Goal: Task Accomplishment & Management: Complete application form

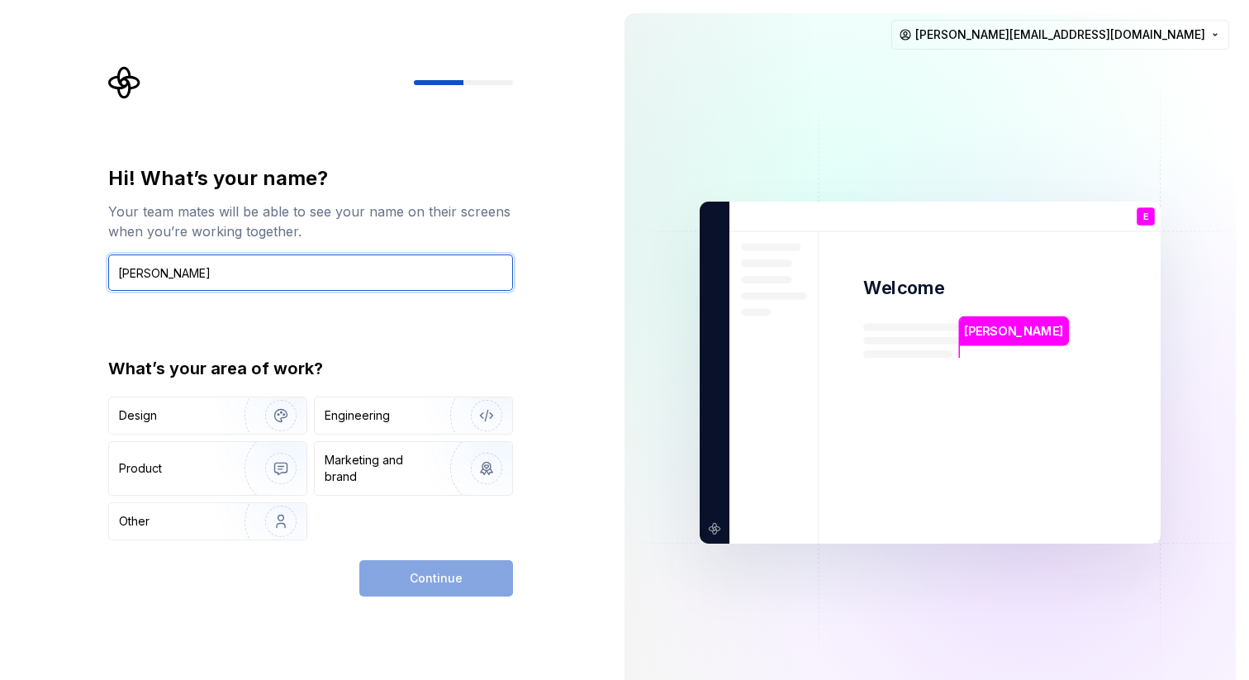
type input "[PERSON_NAME]"
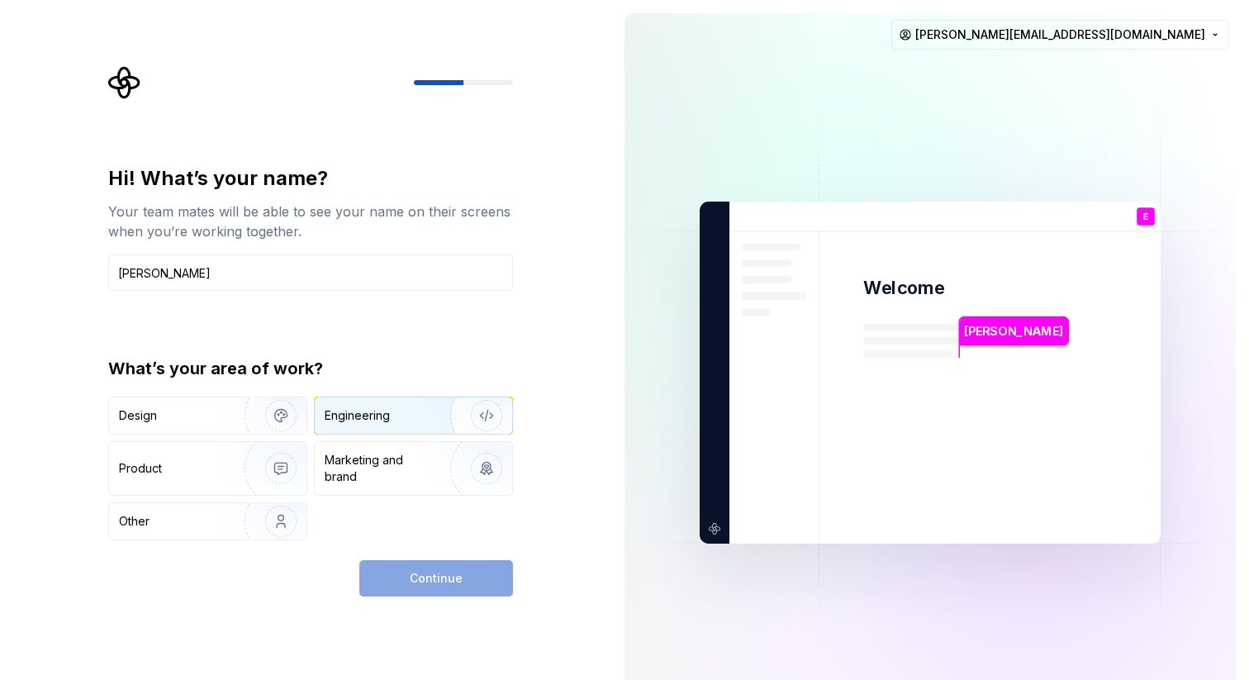
click at [353, 420] on div "Engineering" at bounding box center [357, 415] width 65 height 17
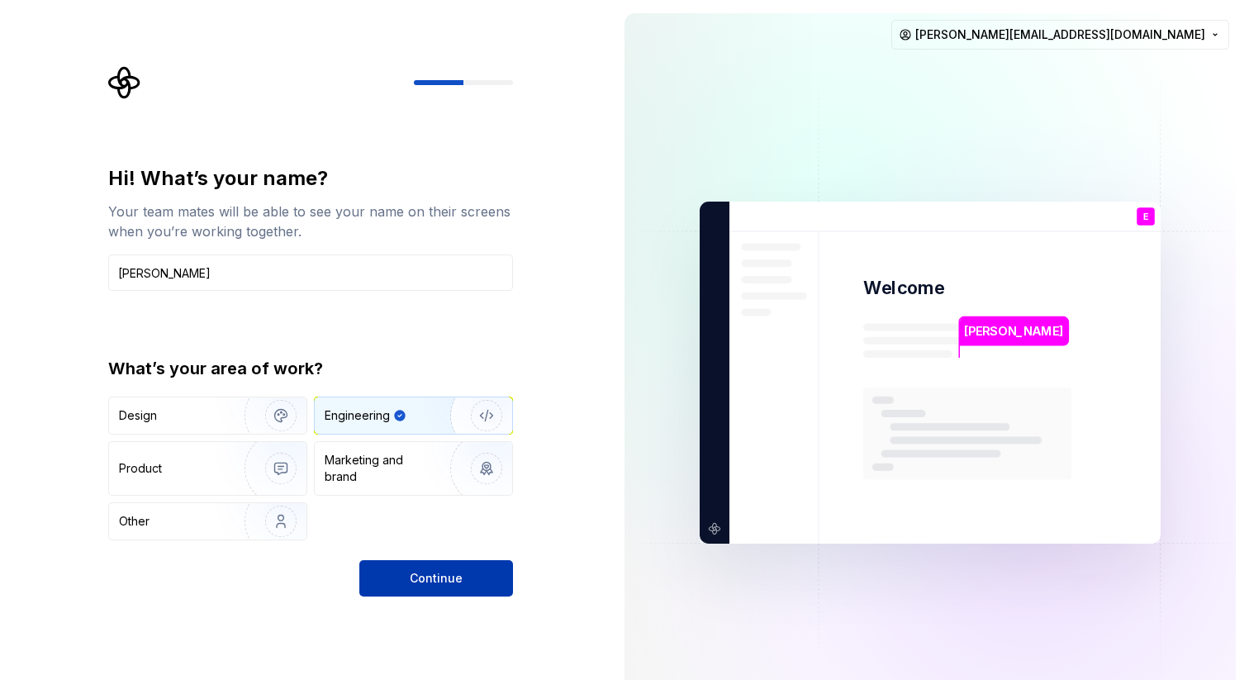
click at [406, 579] on button "Continue" at bounding box center [436, 578] width 154 height 36
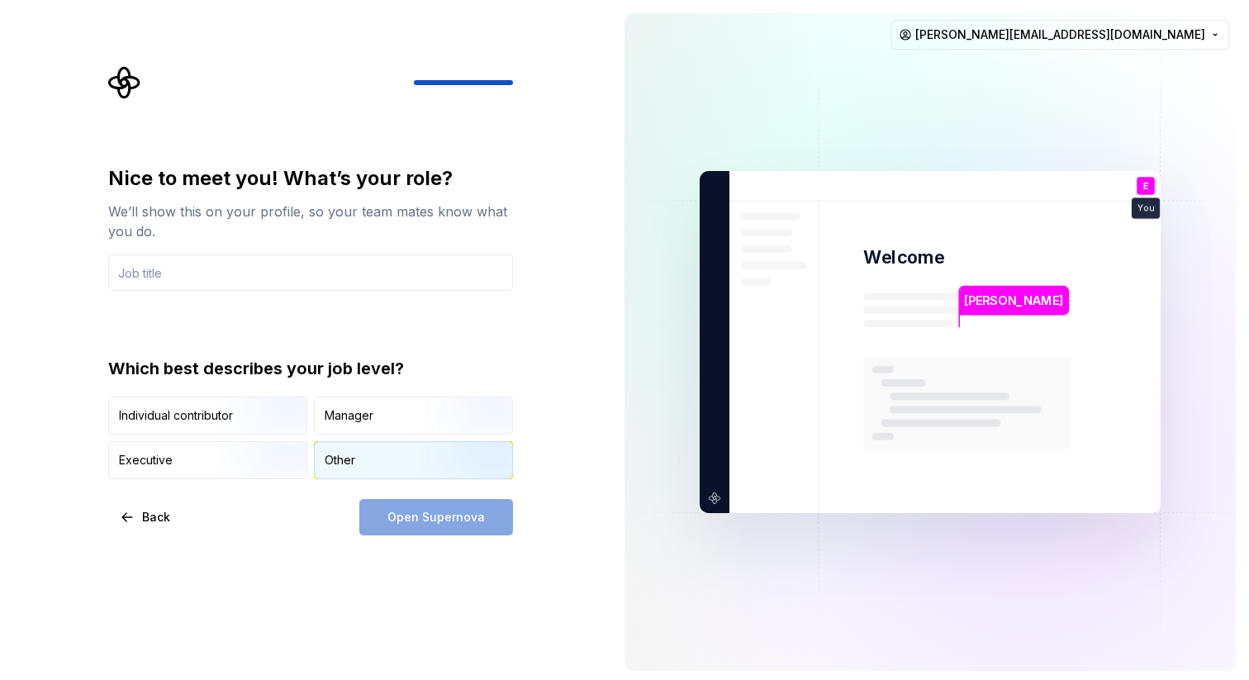
click at [356, 461] on div "Other" at bounding box center [413, 460] width 197 height 36
click at [349, 278] on input "text" at bounding box center [310, 272] width 405 height 36
